Goal: Transaction & Acquisition: Purchase product/service

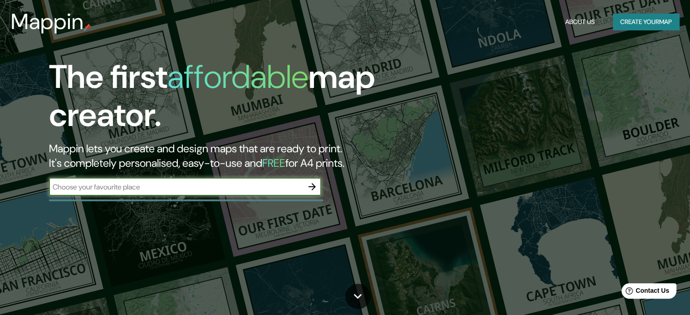
click at [195, 187] on input "text" at bounding box center [176, 187] width 254 height 10
type input "monterrey nuevo [PERSON_NAME]"
click at [309, 188] on icon "button" at bounding box center [312, 186] width 11 height 11
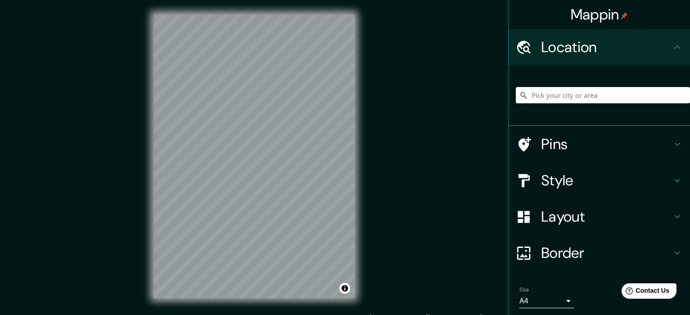
click at [547, 97] on input "Pick your city or area" at bounding box center [603, 95] width 174 height 16
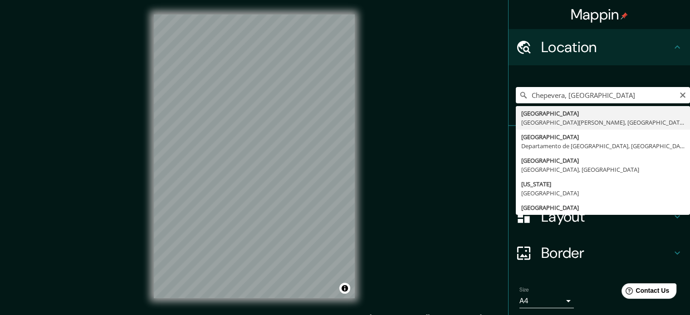
type input "[GEOGRAPHIC_DATA], [GEOGRAPHIC_DATA][PERSON_NAME], [GEOGRAPHIC_DATA]"
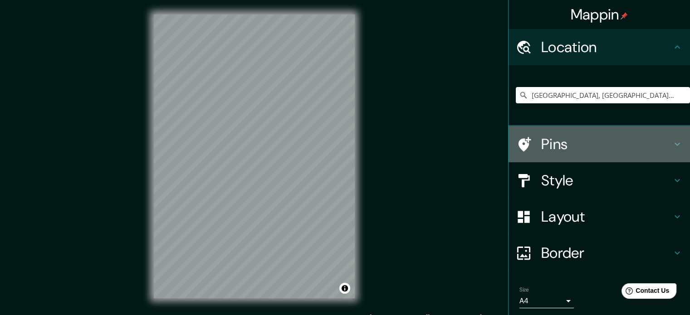
click at [662, 147] on h4 "Pins" at bounding box center [606, 144] width 131 height 18
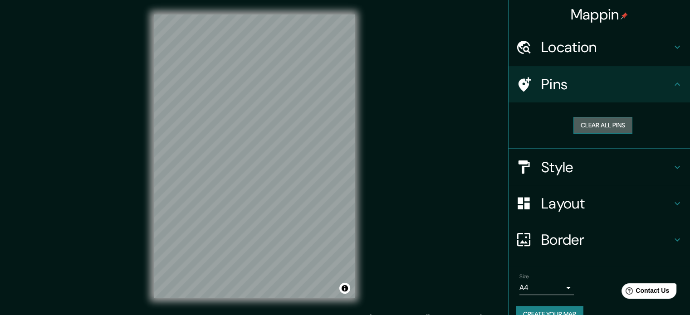
click at [594, 128] on button "Clear all pins" at bounding box center [602, 125] width 59 height 17
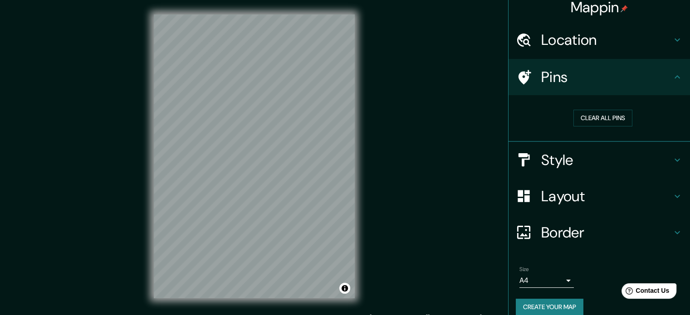
scroll to position [17, 0]
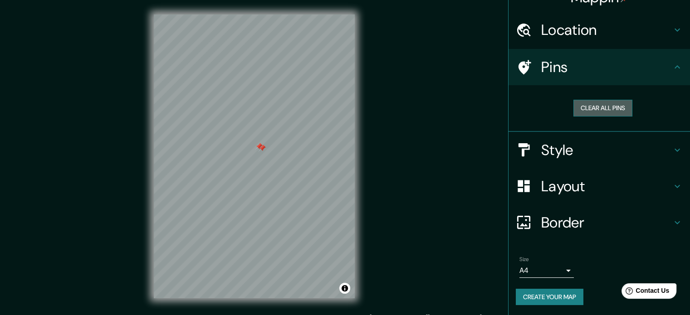
click at [575, 108] on button "Clear all pins" at bounding box center [602, 108] width 59 height 17
click at [573, 152] on h4 "Style" at bounding box center [606, 150] width 131 height 18
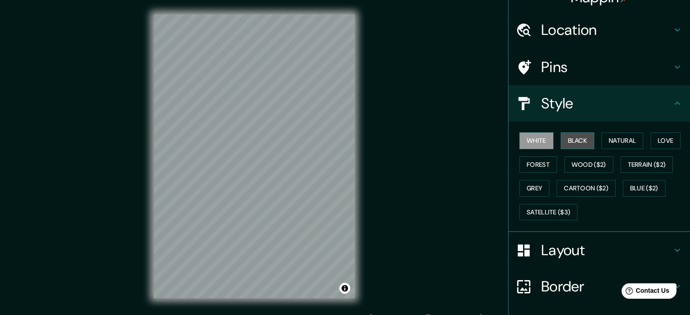
click at [564, 143] on button "Black" at bounding box center [578, 140] width 34 height 17
click at [617, 145] on button "Natural" at bounding box center [623, 140] width 42 height 17
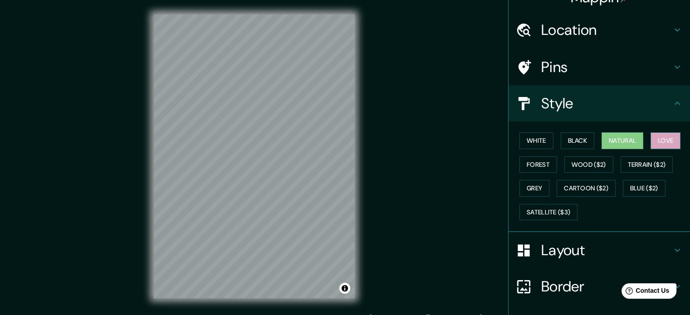
click at [651, 143] on button "Love" at bounding box center [666, 140] width 30 height 17
click at [539, 167] on button "Forest" at bounding box center [538, 165] width 38 height 17
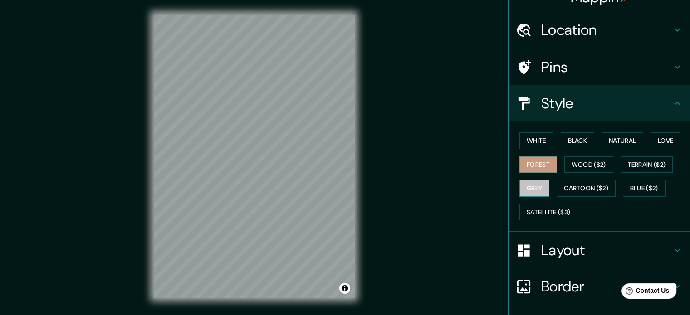
click at [533, 189] on button "Grey" at bounding box center [534, 188] width 30 height 17
click at [597, 182] on button "Cartoon ($2)" at bounding box center [586, 188] width 59 height 17
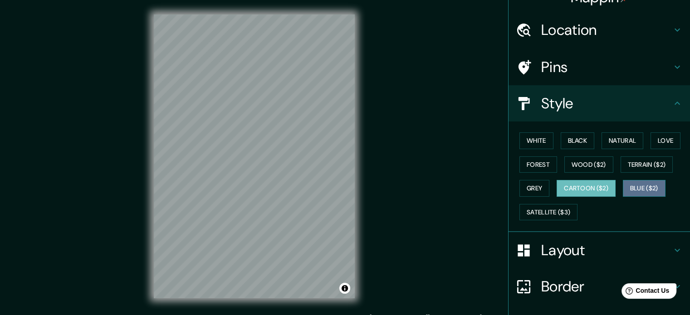
click at [641, 187] on button "Blue ($2)" at bounding box center [644, 188] width 43 height 17
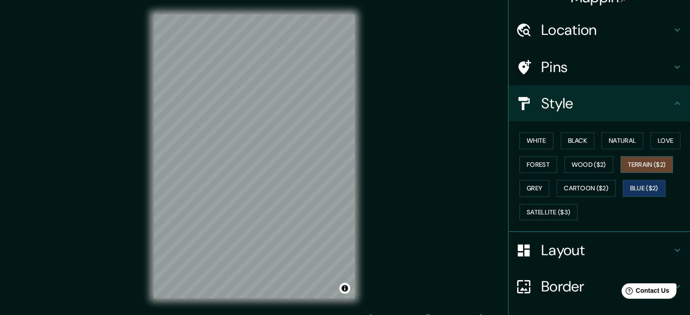
click at [636, 162] on button "Terrain ($2)" at bounding box center [647, 165] width 53 height 17
click at [529, 189] on button "Grey" at bounding box center [534, 188] width 30 height 17
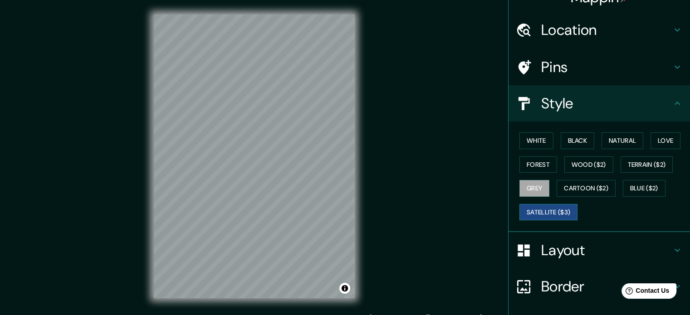
click at [540, 210] on button "Satellite ($3)" at bounding box center [548, 212] width 58 height 17
click at [583, 241] on h4 "Layout" at bounding box center [606, 250] width 131 height 18
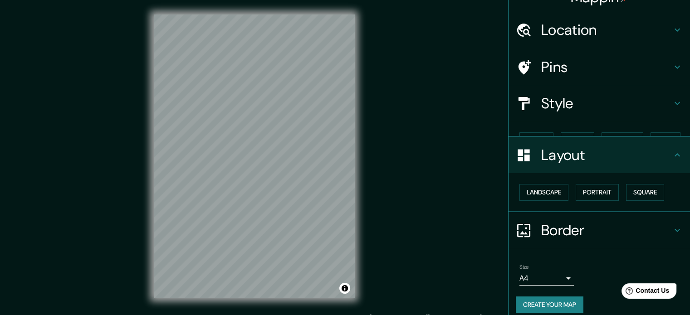
scroll to position [10, 0]
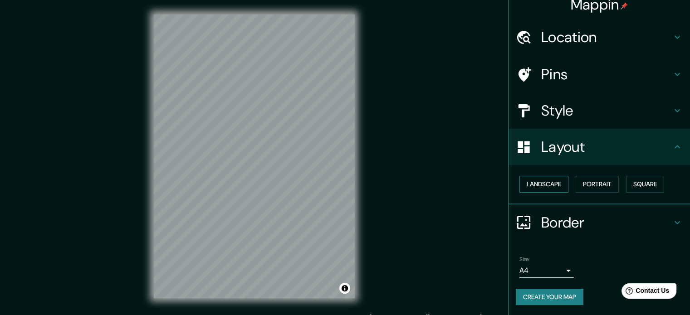
click at [541, 189] on button "Landscape" at bounding box center [543, 184] width 49 height 17
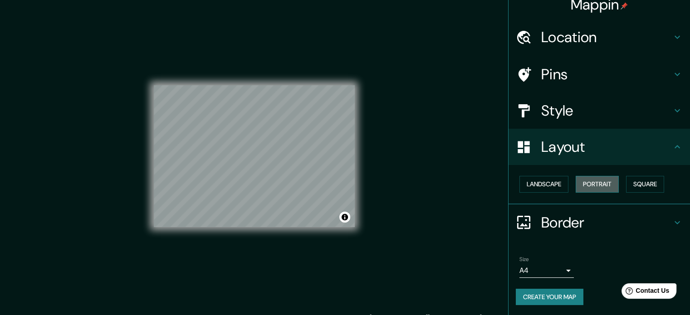
click at [592, 186] on button "Portrait" at bounding box center [597, 184] width 43 height 17
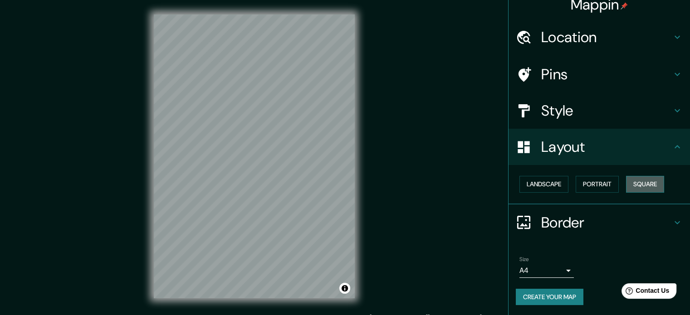
click at [643, 186] on button "Square" at bounding box center [645, 184] width 38 height 17
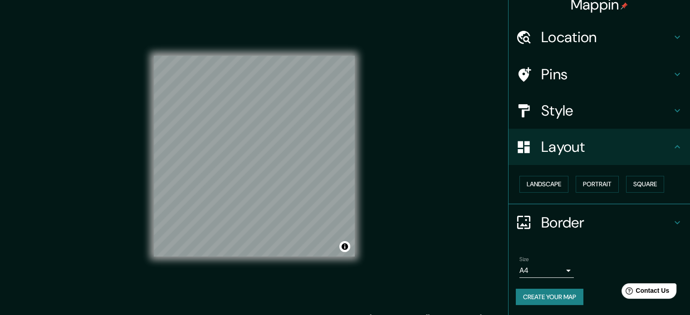
scroll to position [12, 0]
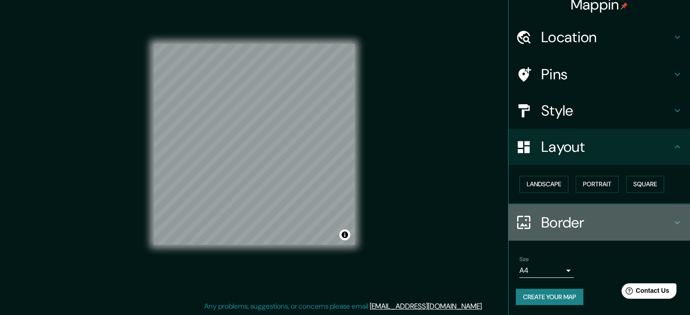
click at [555, 216] on h4 "Border" at bounding box center [606, 223] width 131 height 18
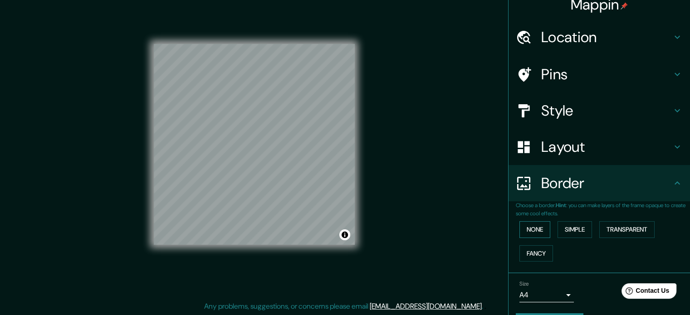
click at [532, 226] on button "None" at bounding box center [534, 229] width 31 height 17
click at [563, 229] on button "Simple" at bounding box center [575, 229] width 34 height 17
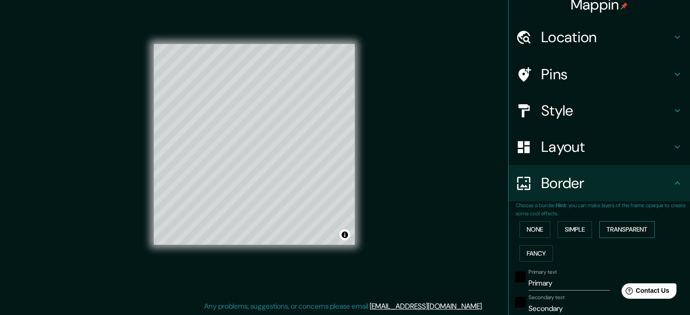
click at [606, 232] on button "Transparent" at bounding box center [626, 229] width 55 height 17
click at [535, 246] on button "Fancy" at bounding box center [536, 253] width 34 height 17
click at [527, 234] on button "None" at bounding box center [534, 229] width 31 height 17
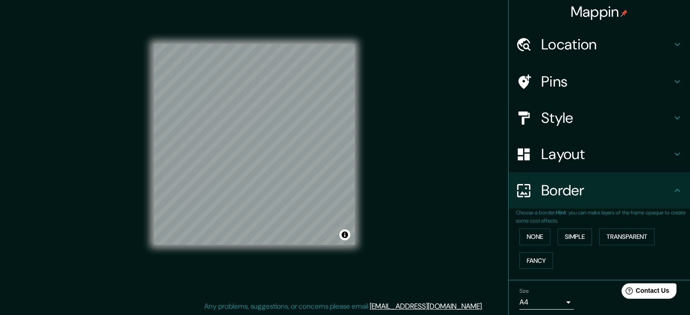
scroll to position [0, 0]
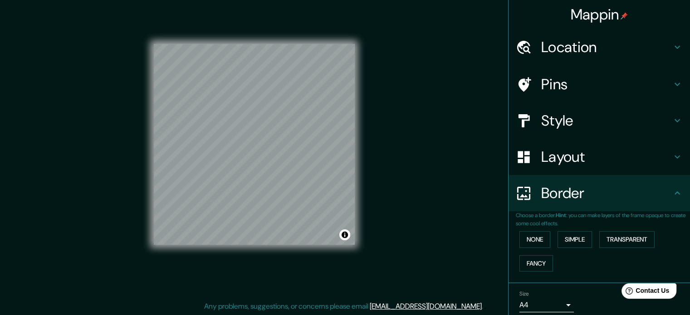
click at [552, 159] on h4 "Layout" at bounding box center [606, 157] width 131 height 18
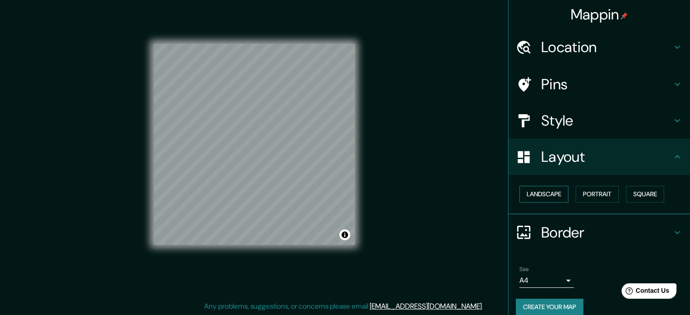
click at [546, 199] on button "Landscape" at bounding box center [543, 194] width 49 height 17
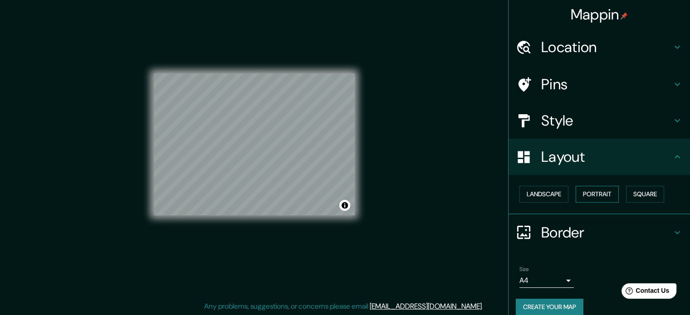
click at [577, 192] on button "Portrait" at bounding box center [597, 194] width 43 height 17
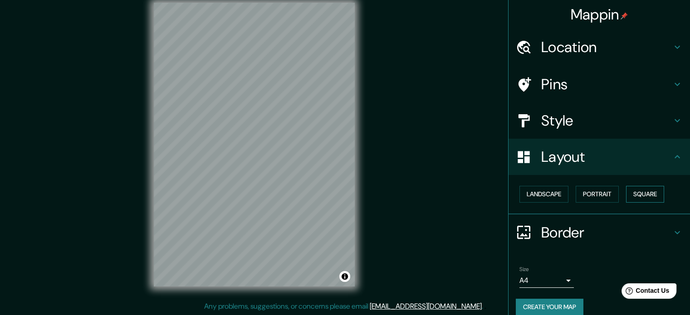
click at [638, 195] on button "Square" at bounding box center [645, 194] width 38 height 17
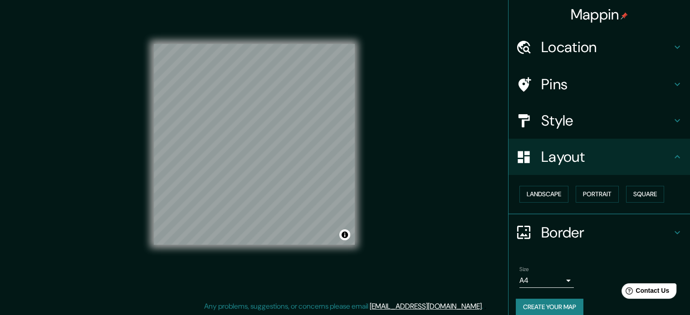
click at [584, 121] on h4 "Style" at bounding box center [606, 121] width 131 height 18
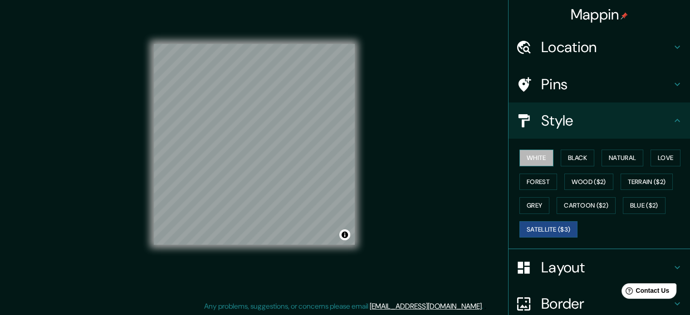
click at [523, 159] on button "White" at bounding box center [536, 158] width 34 height 17
click at [561, 157] on button "Black" at bounding box center [578, 158] width 34 height 17
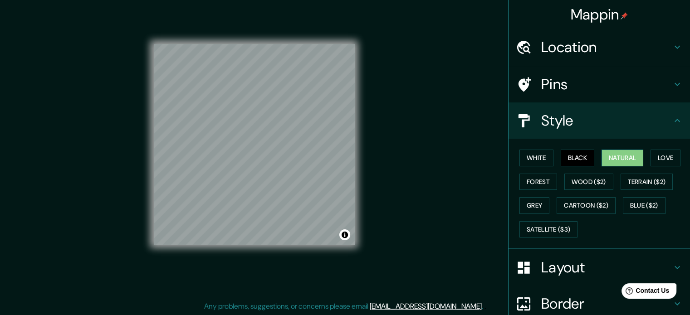
click at [608, 163] on button "Natural" at bounding box center [623, 158] width 42 height 17
click at [654, 157] on button "Love" at bounding box center [666, 158] width 30 height 17
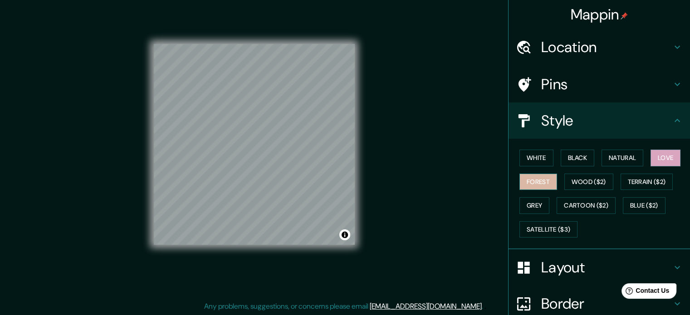
click at [532, 177] on button "Forest" at bounding box center [538, 182] width 38 height 17
click at [582, 184] on button "Wood ($2)" at bounding box center [588, 182] width 49 height 17
